Goal: Information Seeking & Learning: Understand process/instructions

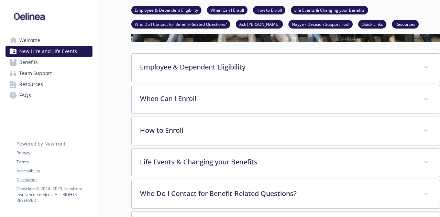
scroll to position [103, 0]
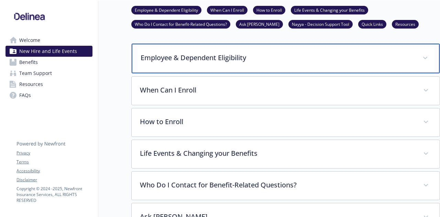
click at [222, 58] on p "Employee & Dependent Eligibility" at bounding box center [277, 58] width 273 height 10
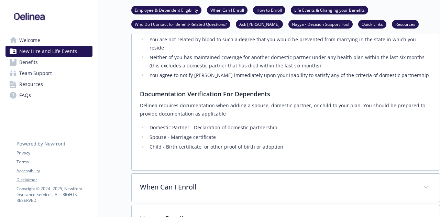
scroll to position [412, 0]
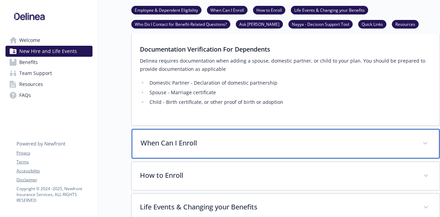
click at [237, 138] on p "When Can I Enroll" at bounding box center [277, 143] width 273 height 10
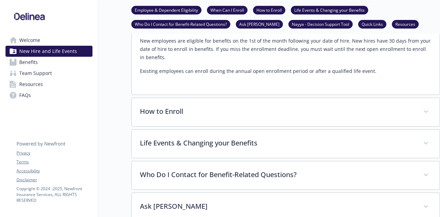
scroll to position [584, 0]
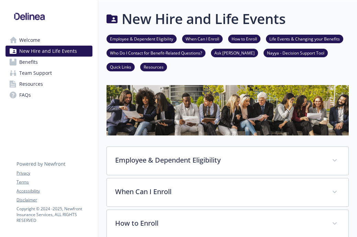
click at [29, 91] on span "FAQs" at bounding box center [25, 95] width 12 height 11
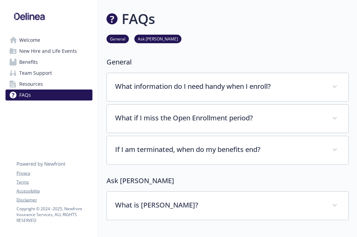
click at [240, 23] on div "FAQs" at bounding box center [227, 19] width 242 height 21
